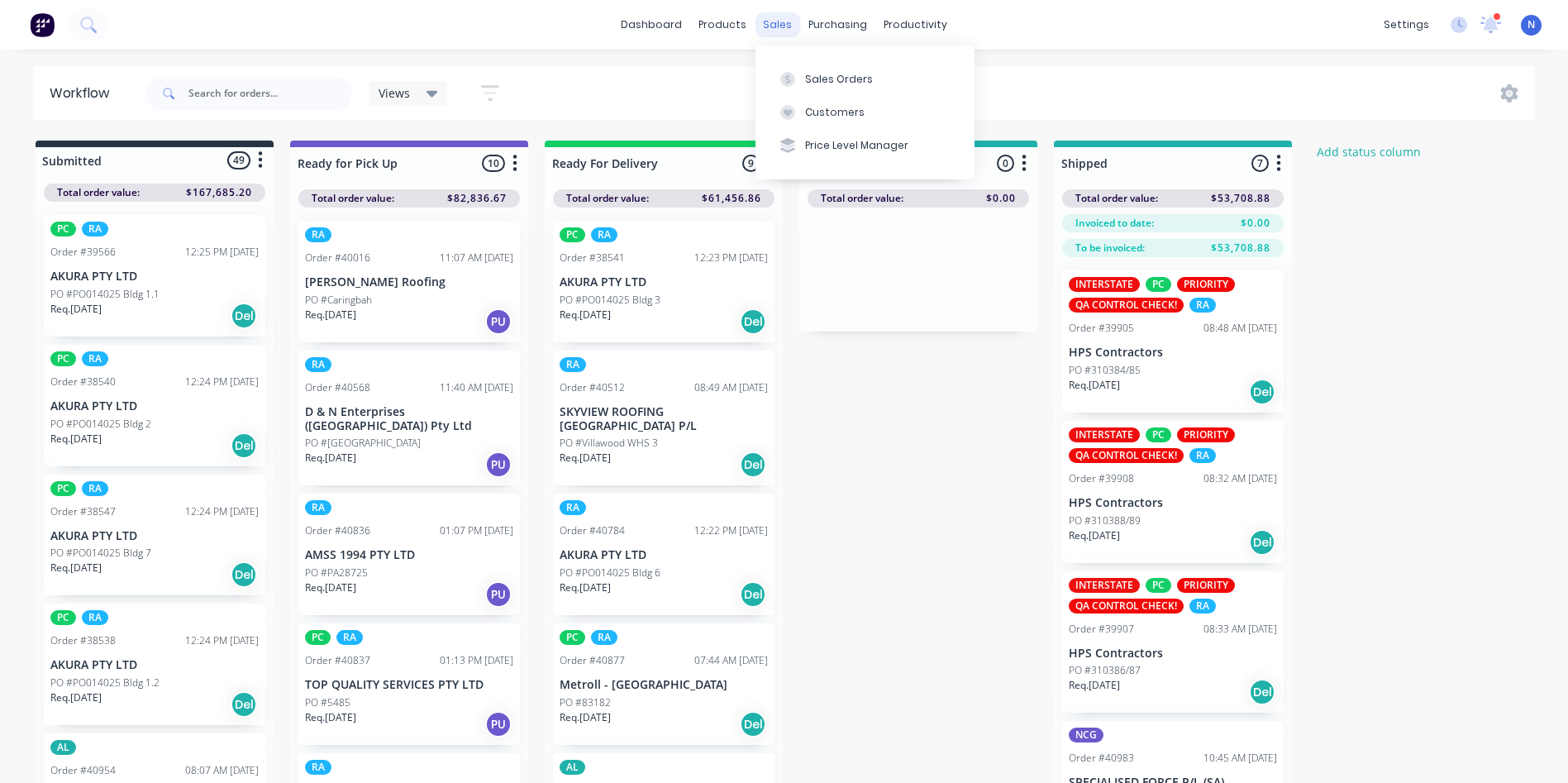
click at [772, 21] on div "sales" at bounding box center [777, 25] width 45 height 25
click at [820, 71] on div "Sales Orders" at bounding box center [839, 78] width 68 height 14
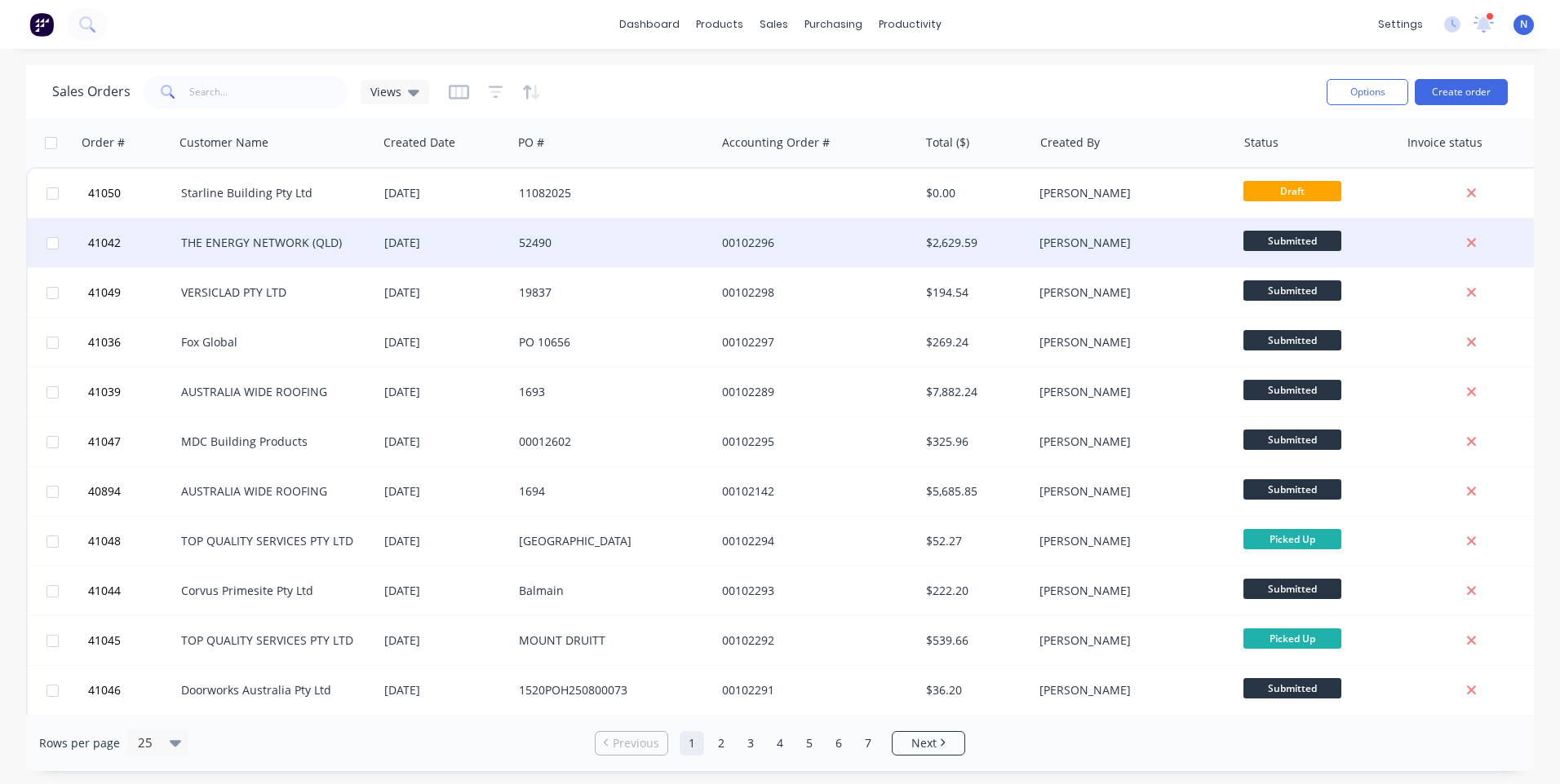
click at [664, 252] on div "52490" at bounding box center [614, 242] width 203 height 49
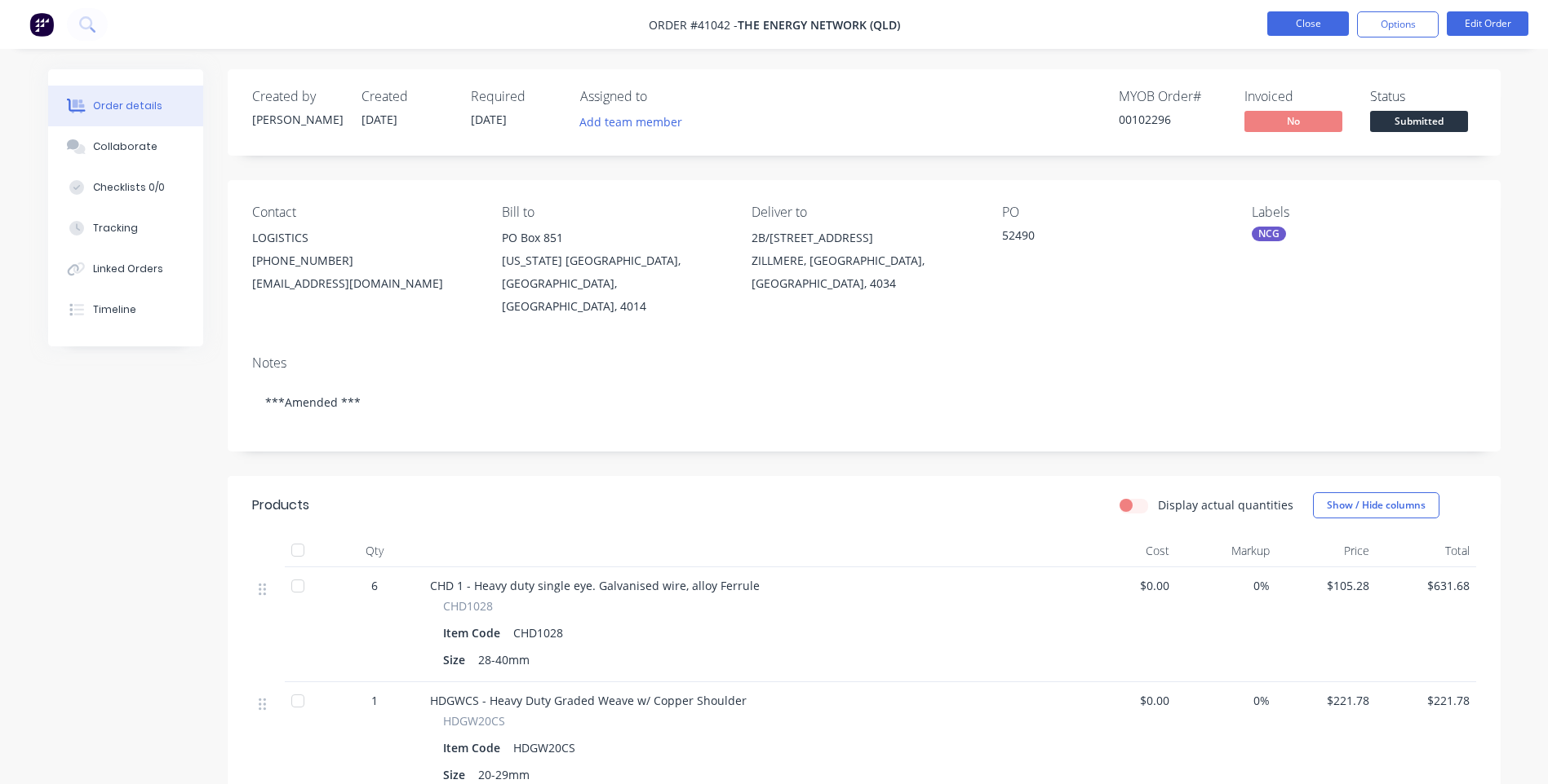
click at [1307, 23] on button "Close" at bounding box center [1308, 24] width 82 height 25
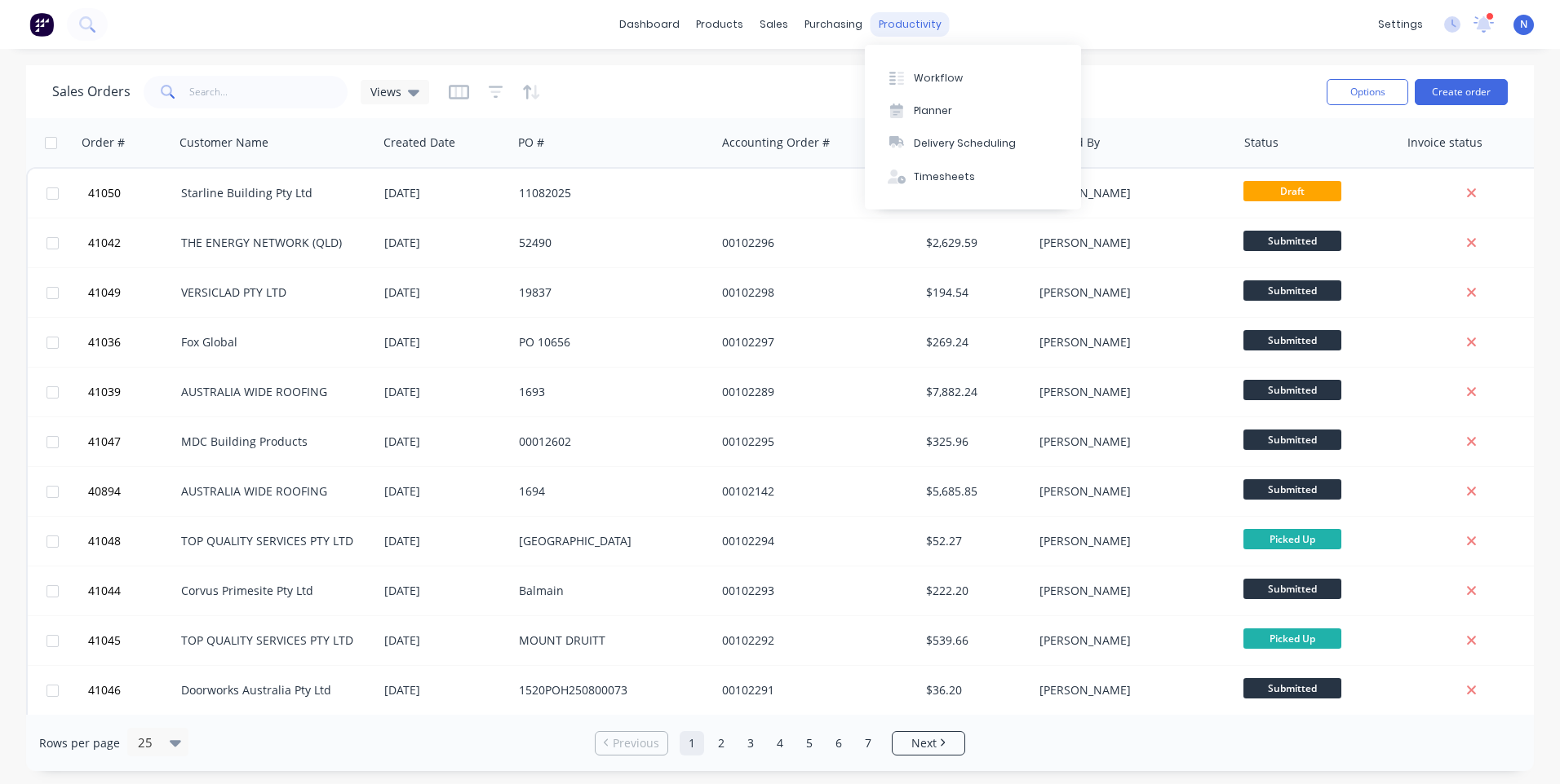
click at [909, 30] on div "productivity" at bounding box center [909, 25] width 79 height 25
click at [949, 73] on div "Workflow" at bounding box center [938, 77] width 49 height 14
